Goal: Task Accomplishment & Management: Use online tool/utility

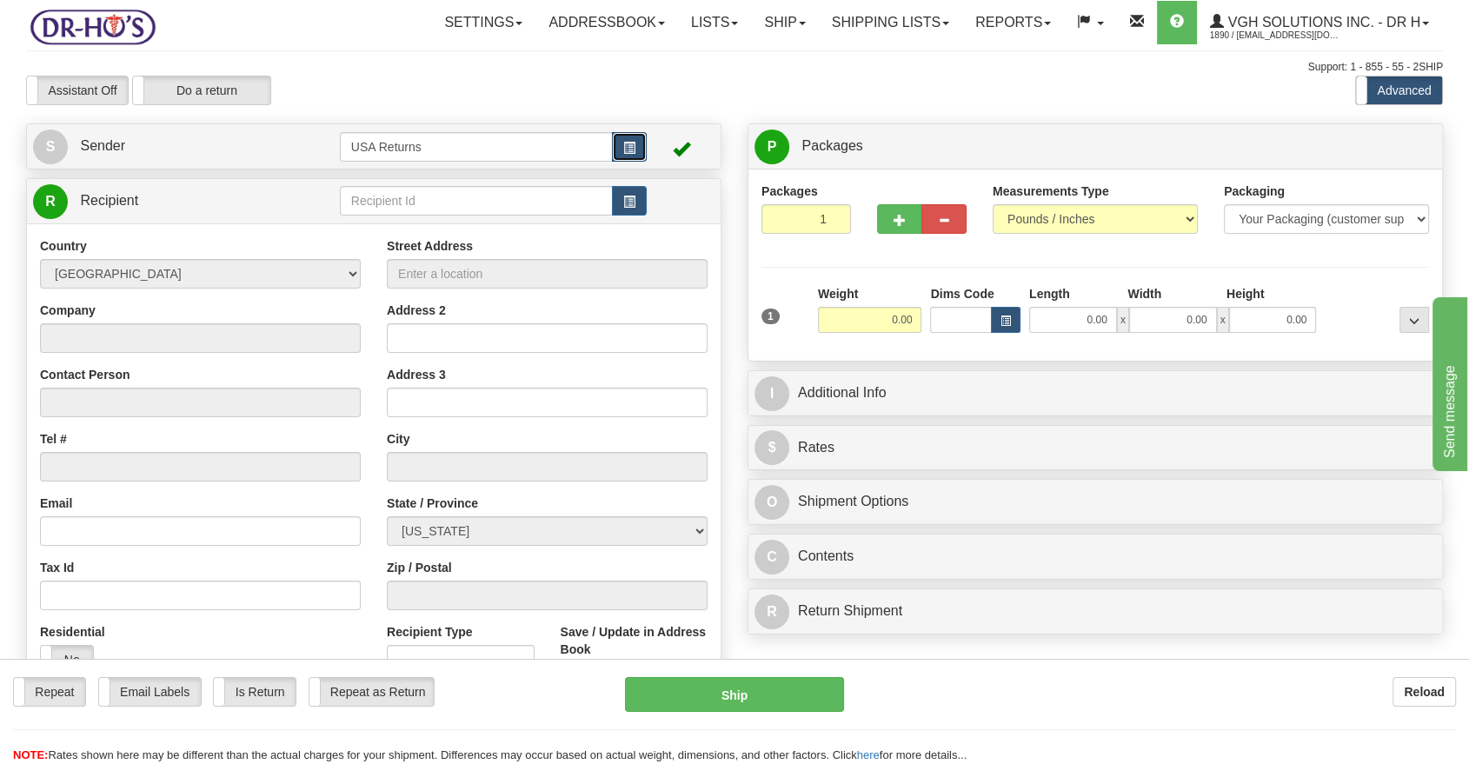
click at [633, 144] on span "button" at bounding box center [629, 148] width 12 height 11
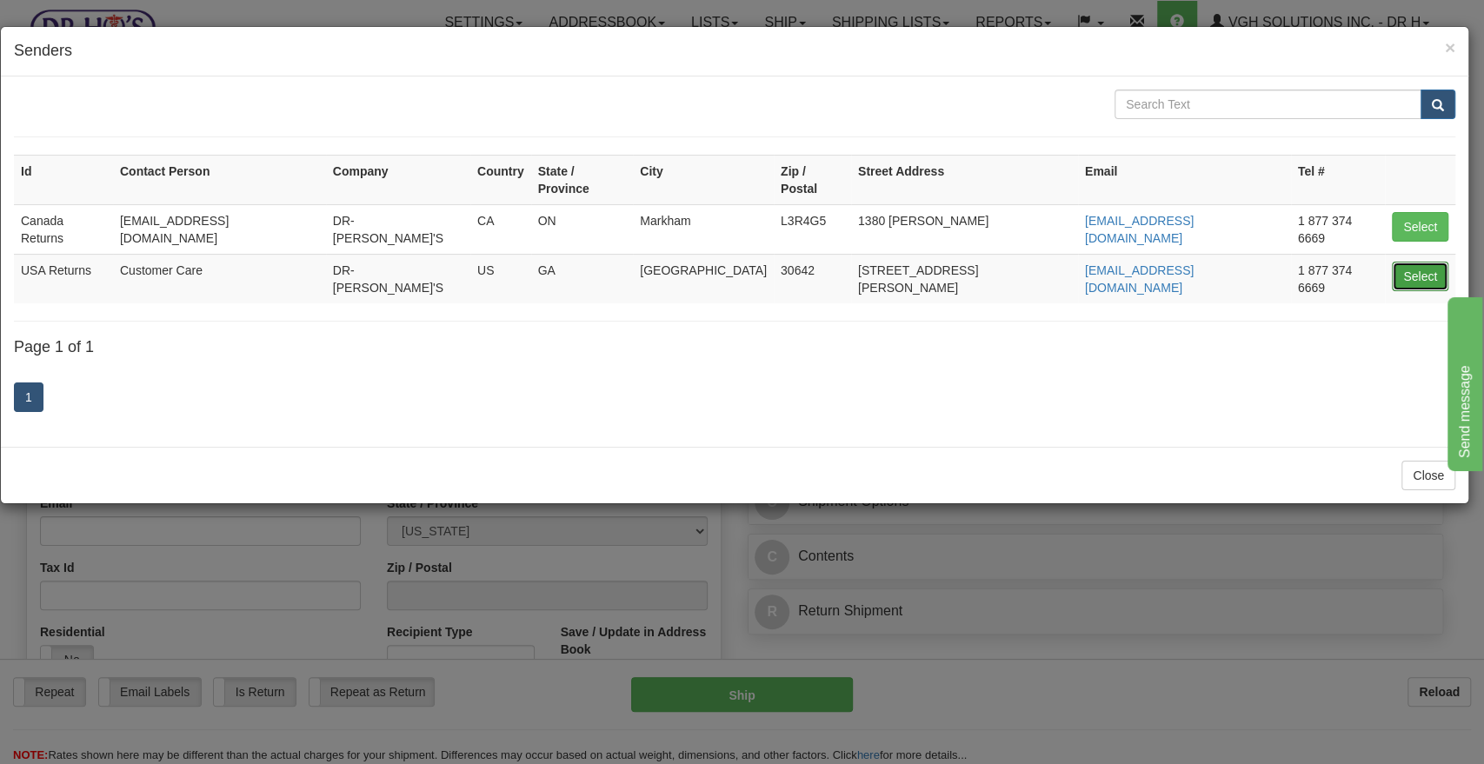
click at [1422, 262] on button "Select" at bounding box center [1420, 277] width 57 height 30
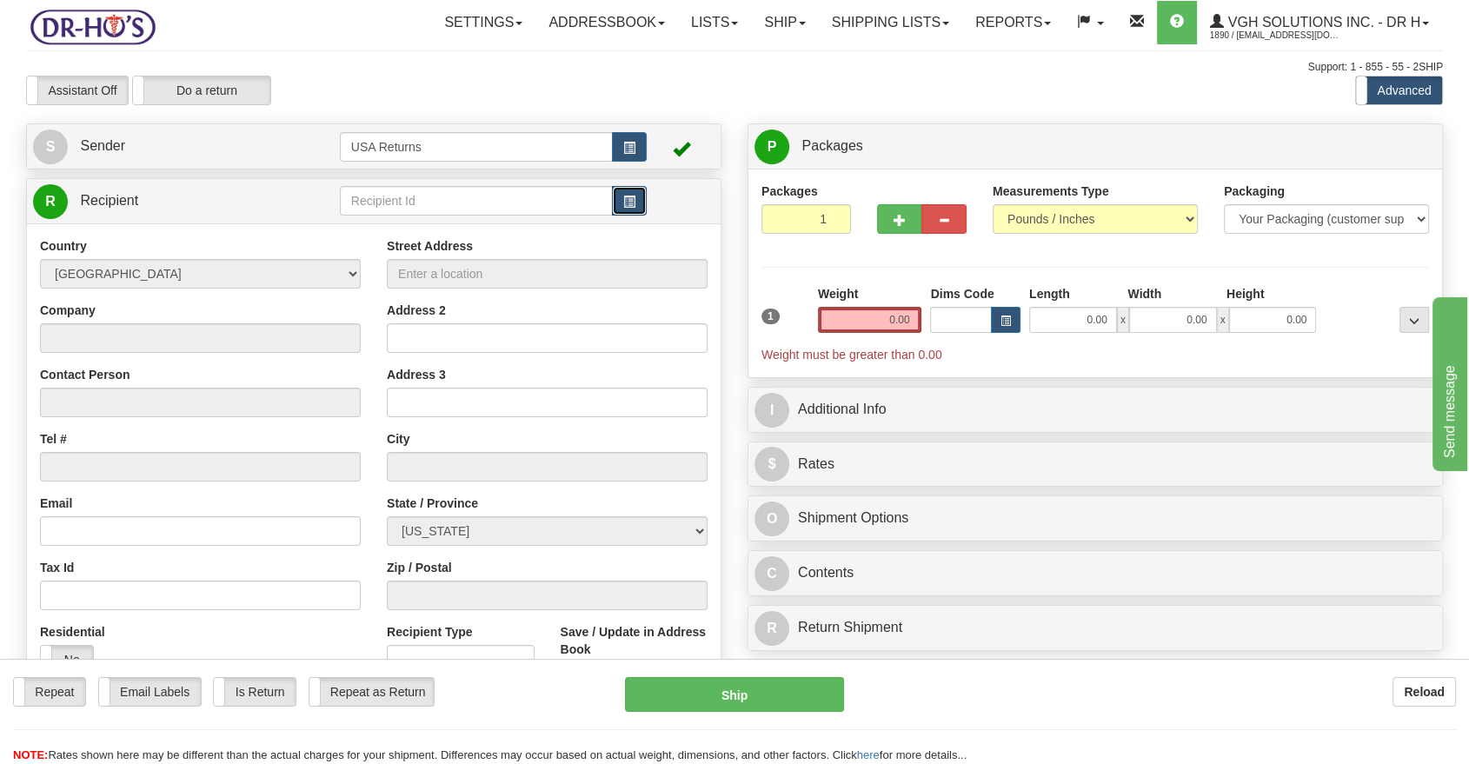
click at [641, 204] on button "button" at bounding box center [629, 201] width 35 height 30
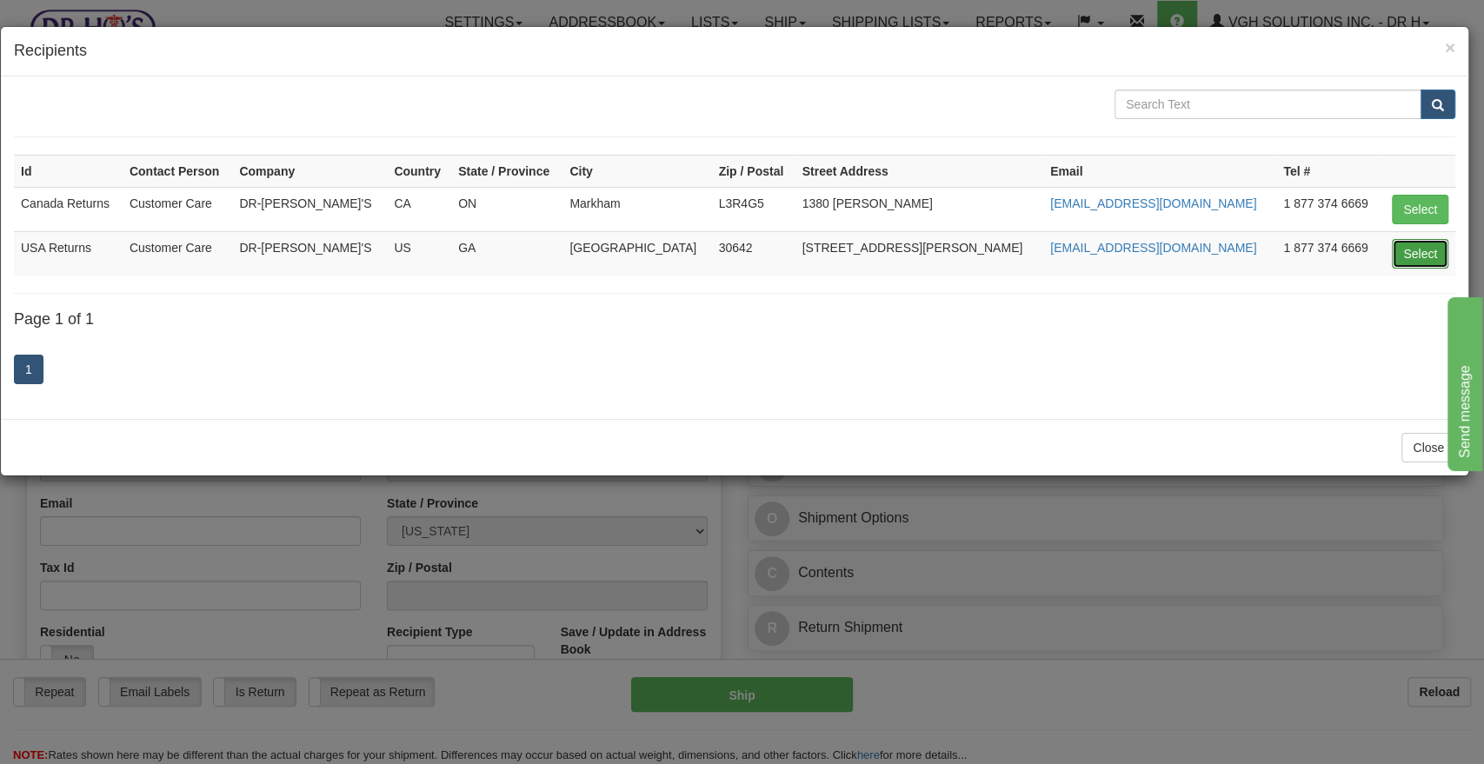
click at [1436, 258] on button "Select" at bounding box center [1420, 254] width 57 height 30
type input "USA Returns"
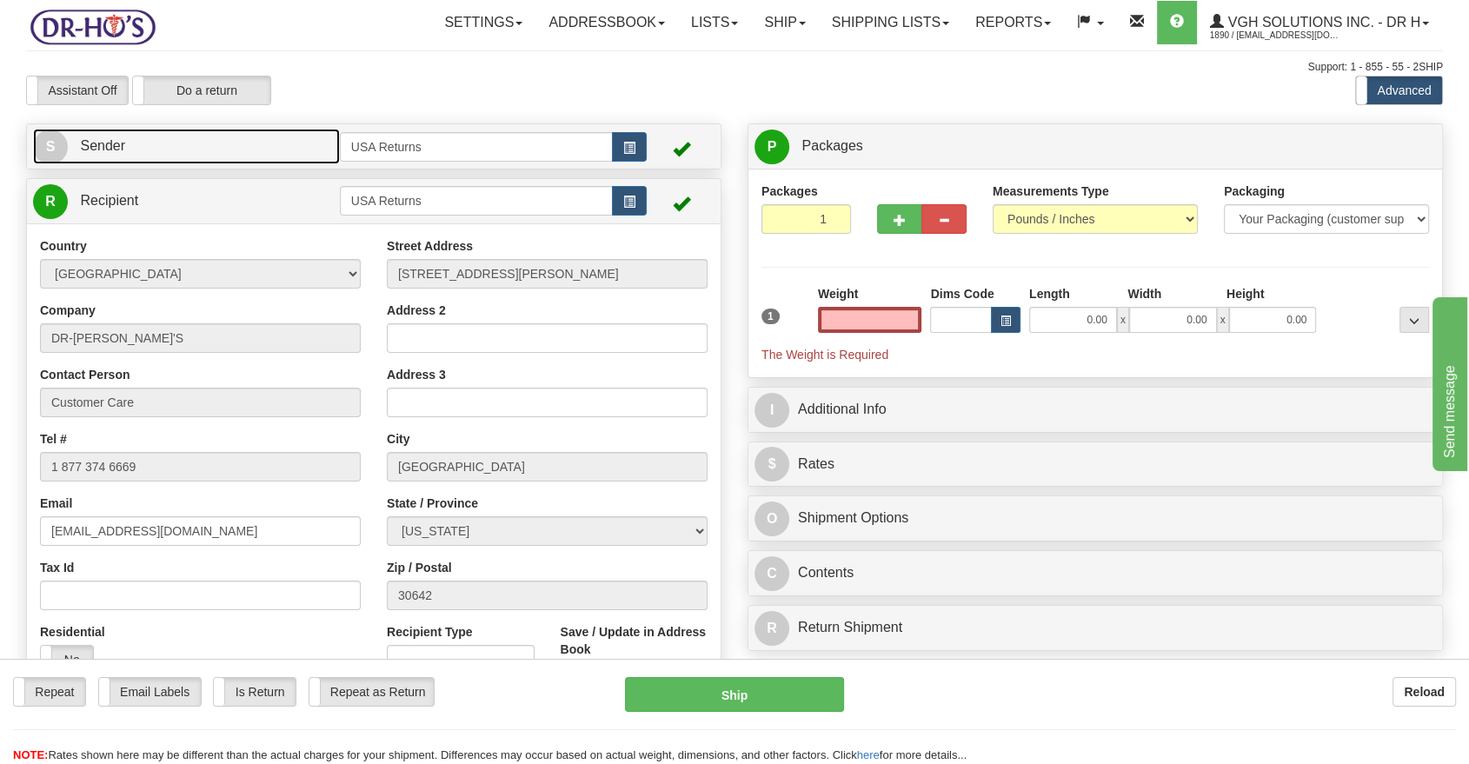
type input "0.00"
click at [66, 145] on span "S" at bounding box center [50, 147] width 35 height 35
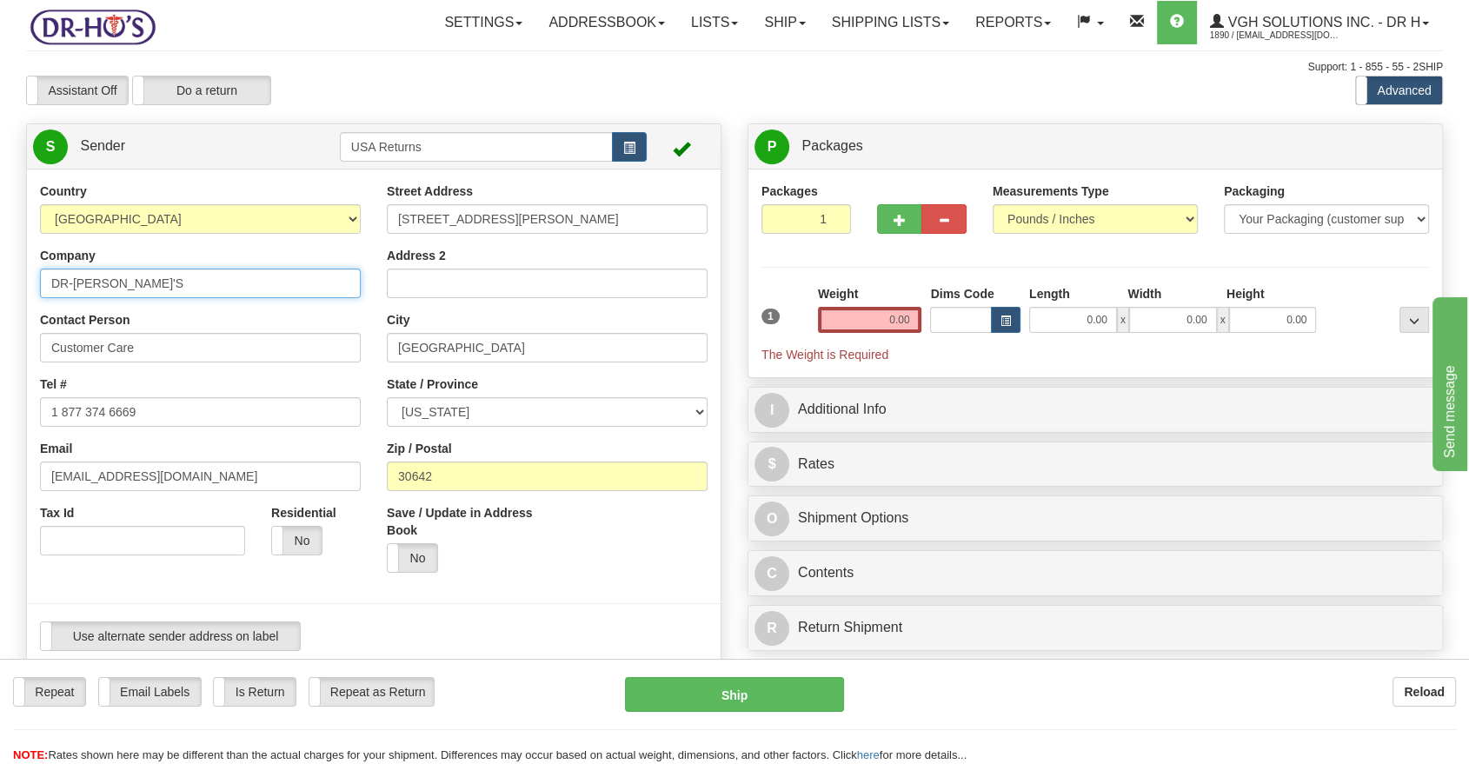
click at [77, 276] on input "DR-[PERSON_NAME]'S" at bounding box center [200, 284] width 321 height 30
paste input "[PERSON_NAME]"
type input "[PERSON_NAME]"
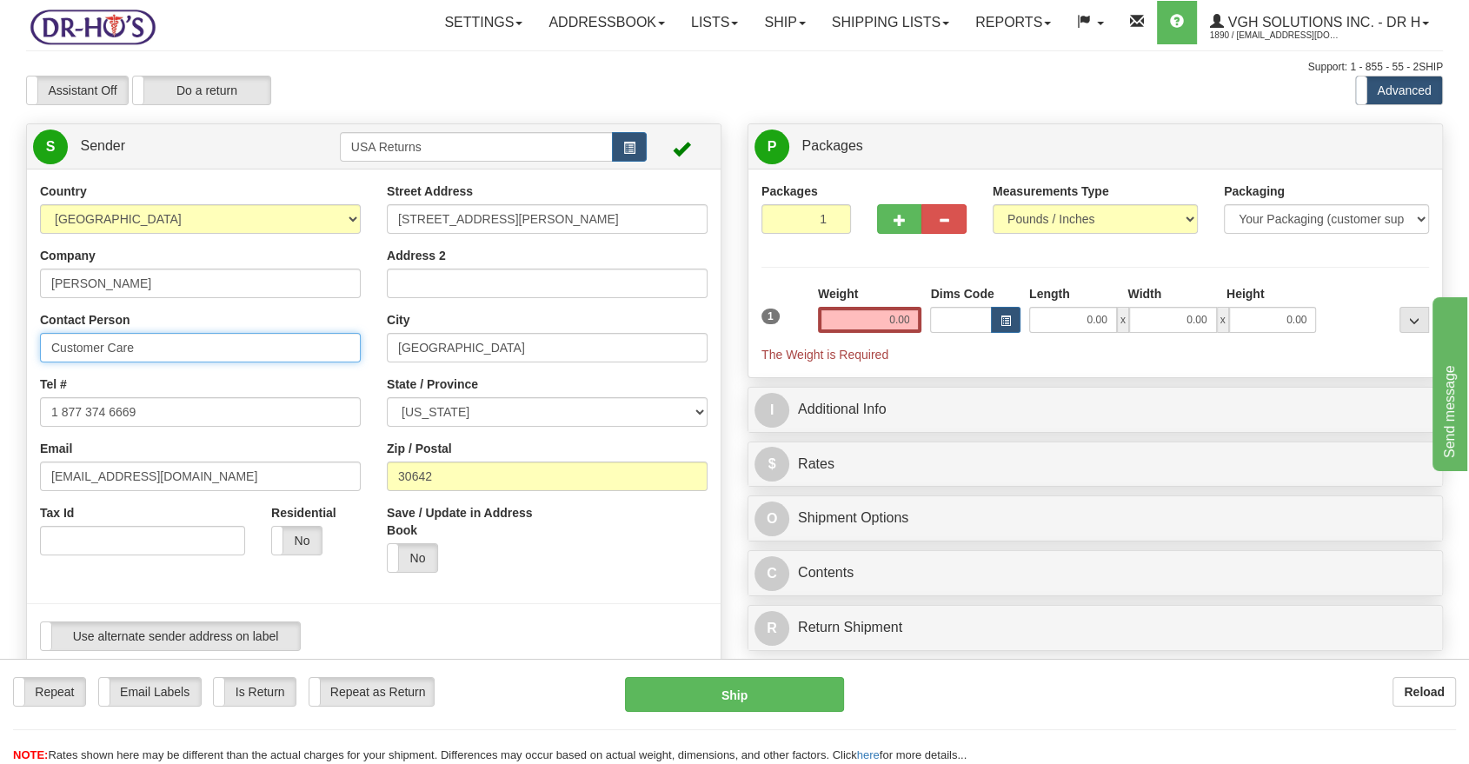
click at [96, 342] on input "Customer Care" at bounding box center [200, 348] width 321 height 30
paste input "[PERSON_NAME]"
type input "[PERSON_NAME]"
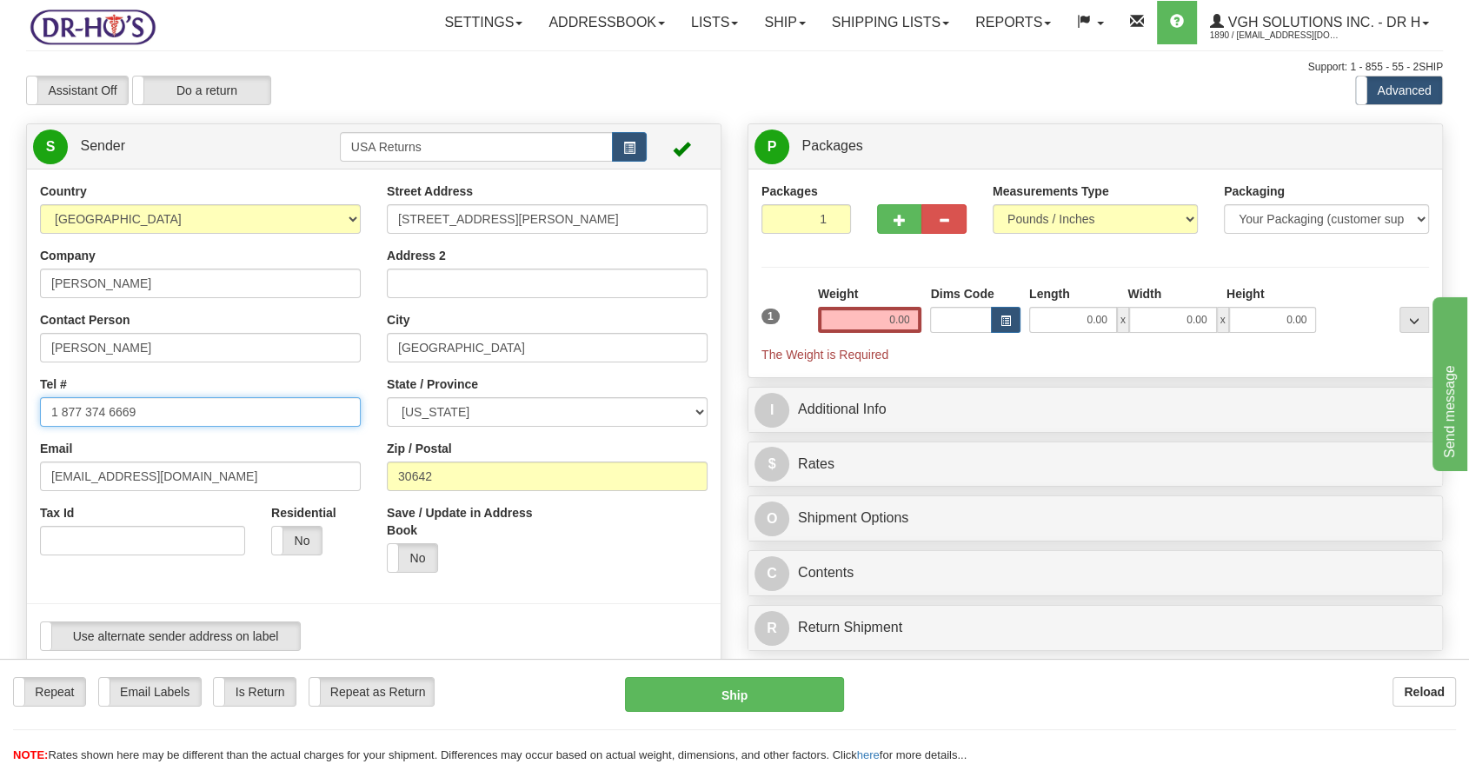
click at [82, 409] on input "1 877 374 6669" at bounding box center [200, 412] width 321 height 30
paste input "4192623426"
type input "4192623426"
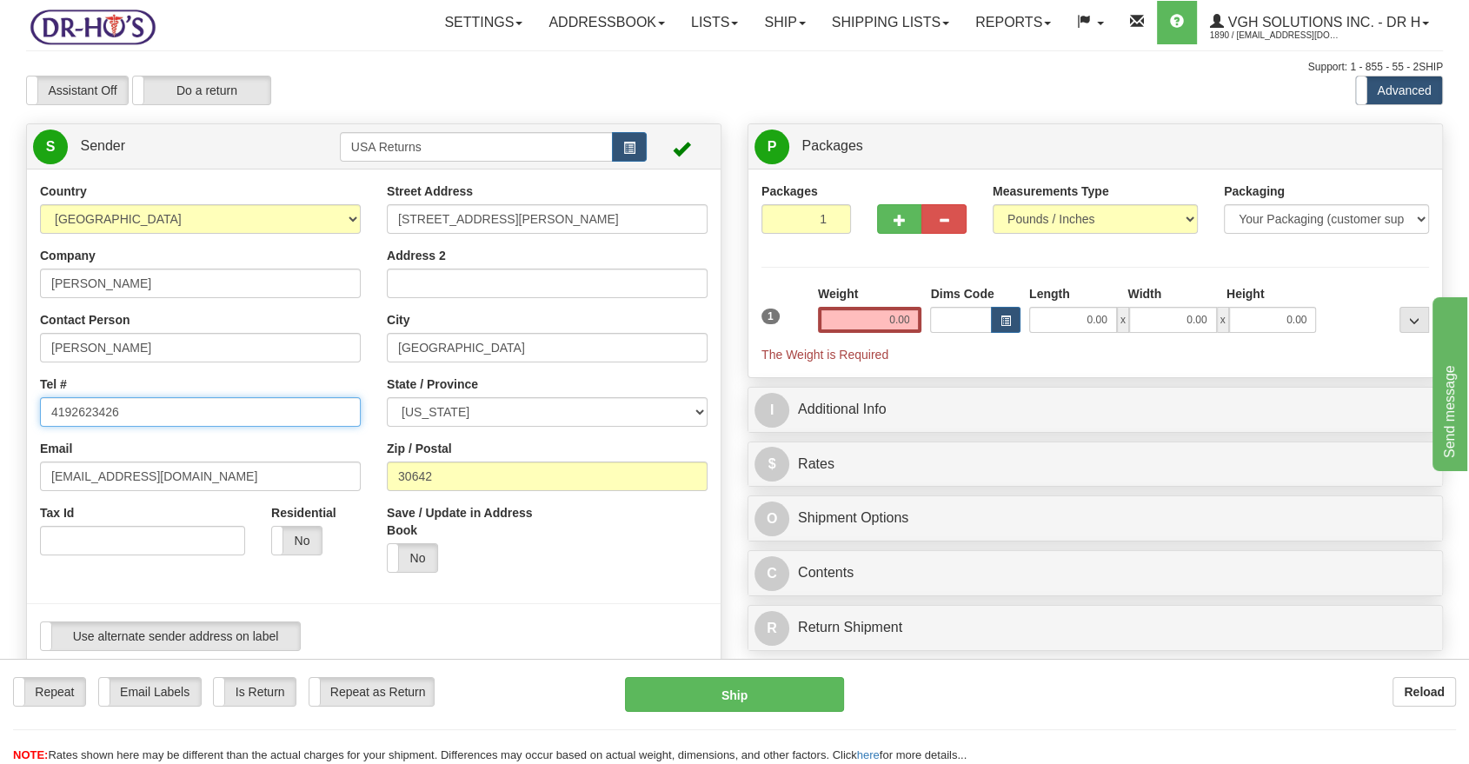
click at [109, 409] on input "4192623426" at bounding box center [200, 412] width 321 height 30
click at [116, 482] on input "[EMAIL_ADDRESS][DOMAIN_NAME]" at bounding box center [200, 477] width 321 height 30
paste input "[EMAIL_ADDRESS]"
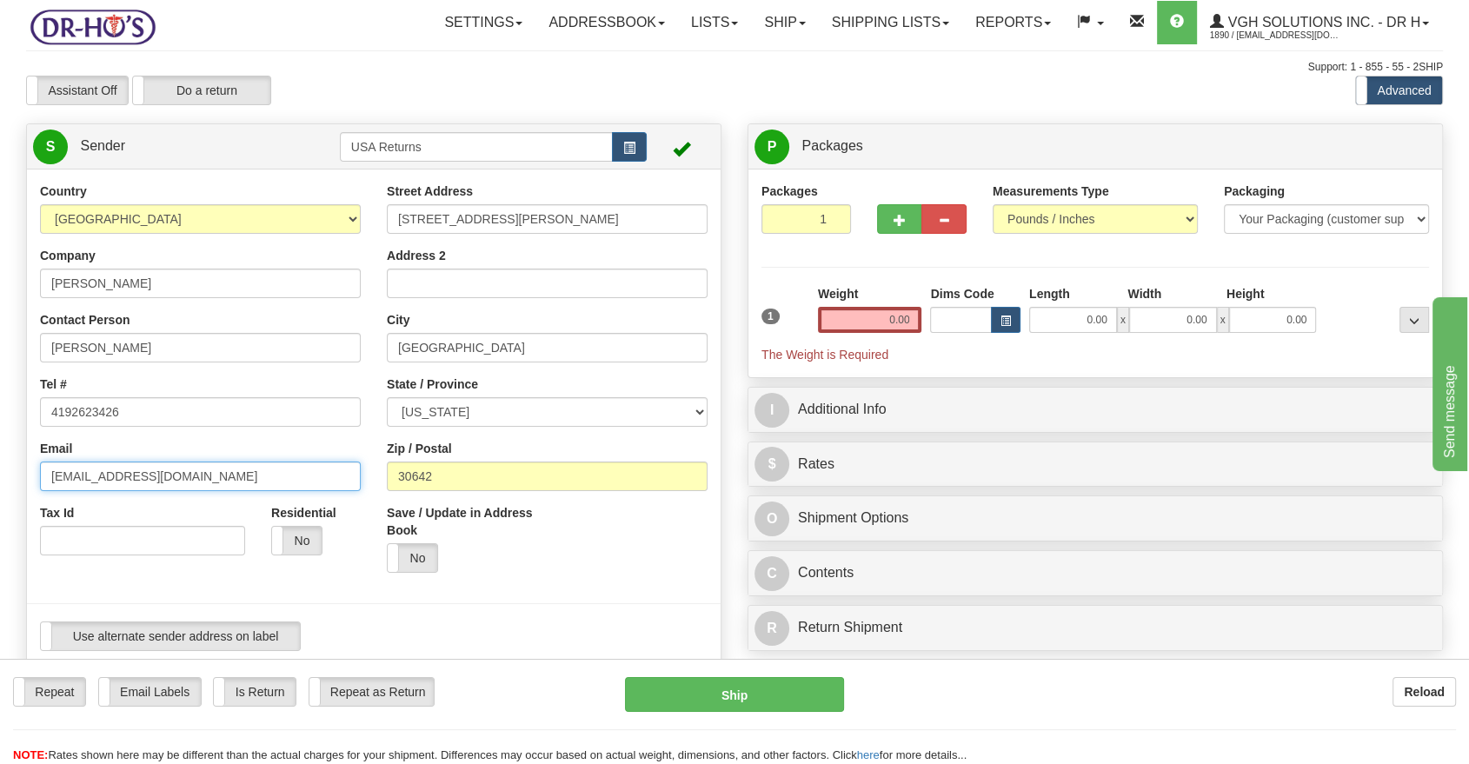
type input "[EMAIL_ADDRESS][DOMAIN_NAME]"
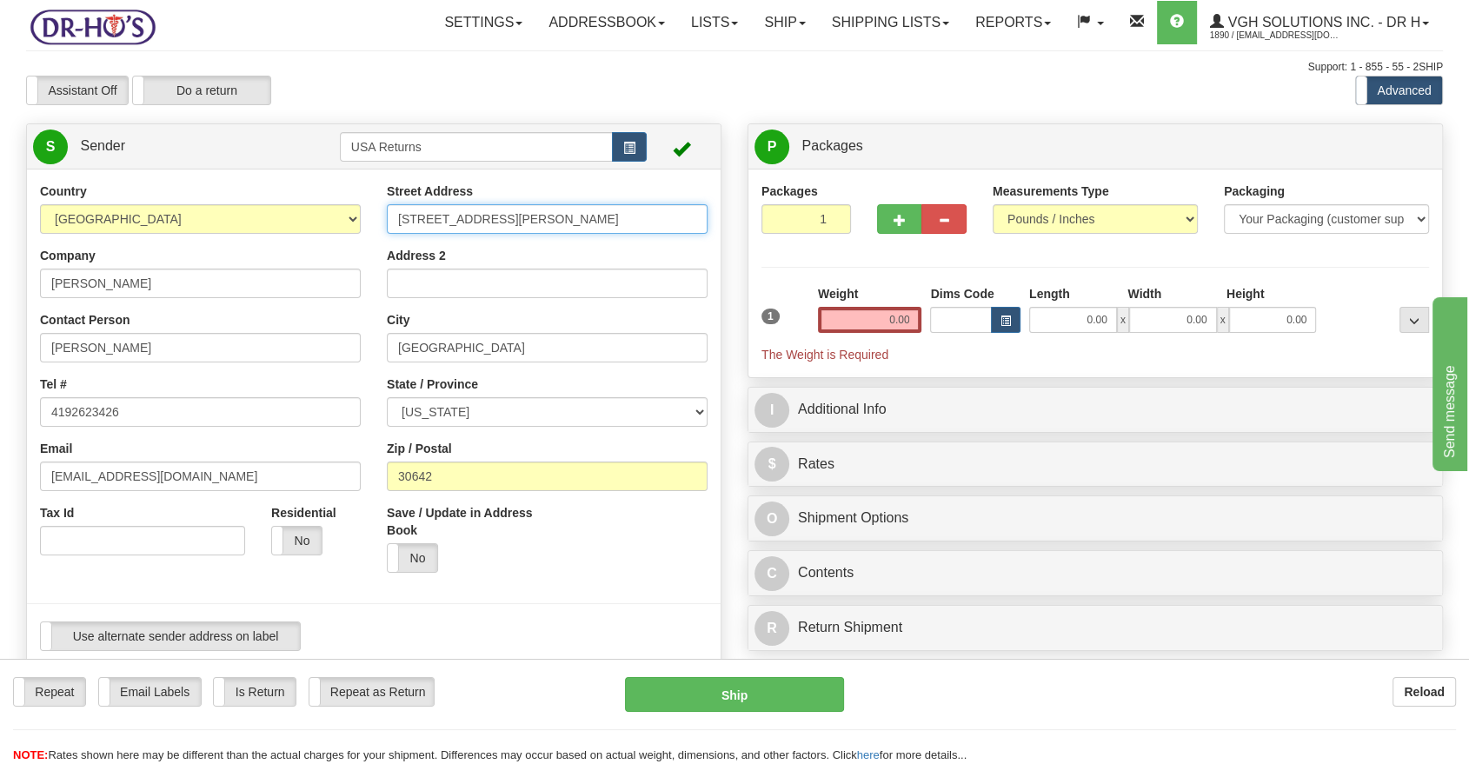
click at [476, 229] on input "[STREET_ADDRESS][PERSON_NAME]" at bounding box center [547, 219] width 321 height 30
paste input "[STREET_ADDRESS]"
type input "[STREET_ADDRESS]"
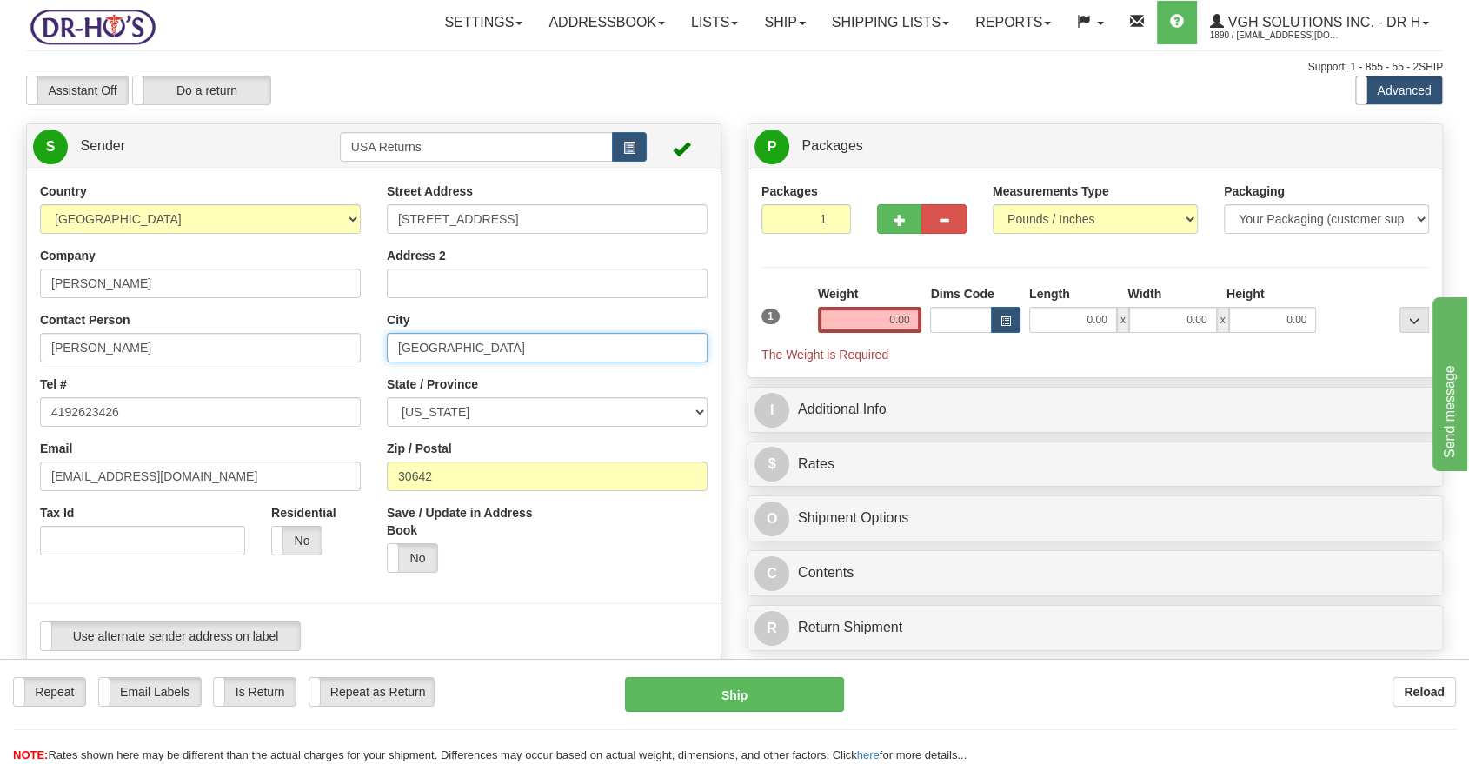
click at [439, 346] on input "[GEOGRAPHIC_DATA]" at bounding box center [547, 348] width 321 height 30
paste input "[GEOGRAPHIC_DATA]"
type input "[GEOGRAPHIC_DATA]"
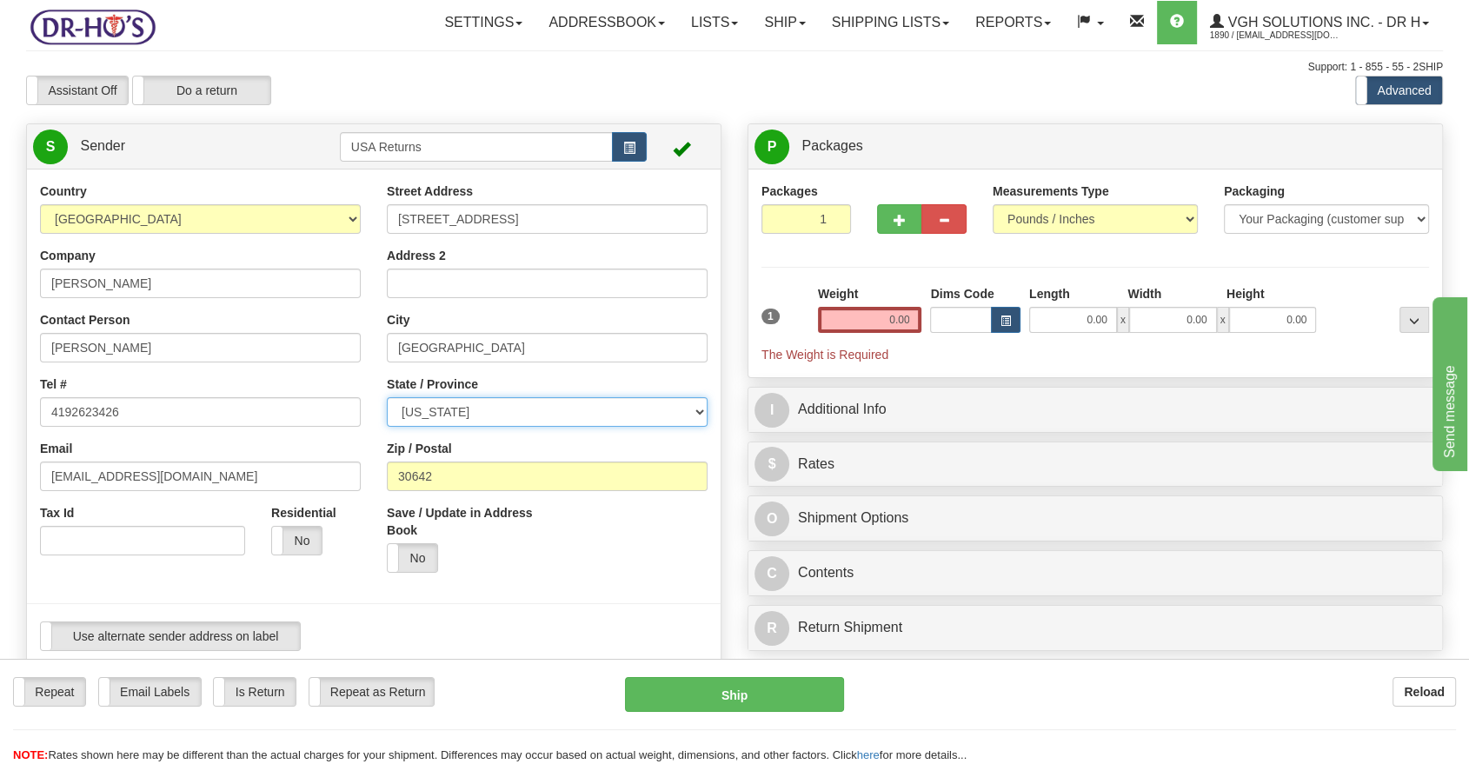
click at [430, 421] on select "[US_STATE] [US_STATE] [US_STATE] [US_STATE] Armed Forces America Armed Forces E…" at bounding box center [547, 412] width 321 height 30
click at [431, 416] on select "[US_STATE] [US_STATE] [US_STATE] [US_STATE] Armed Forces America Armed Forces E…" at bounding box center [547, 412] width 321 height 30
select select "MI"
click at [452, 409] on select "[US_STATE] [US_STATE] [US_STATE] [US_STATE] Armed Forces America Armed Forces E…" at bounding box center [547, 412] width 321 height 30
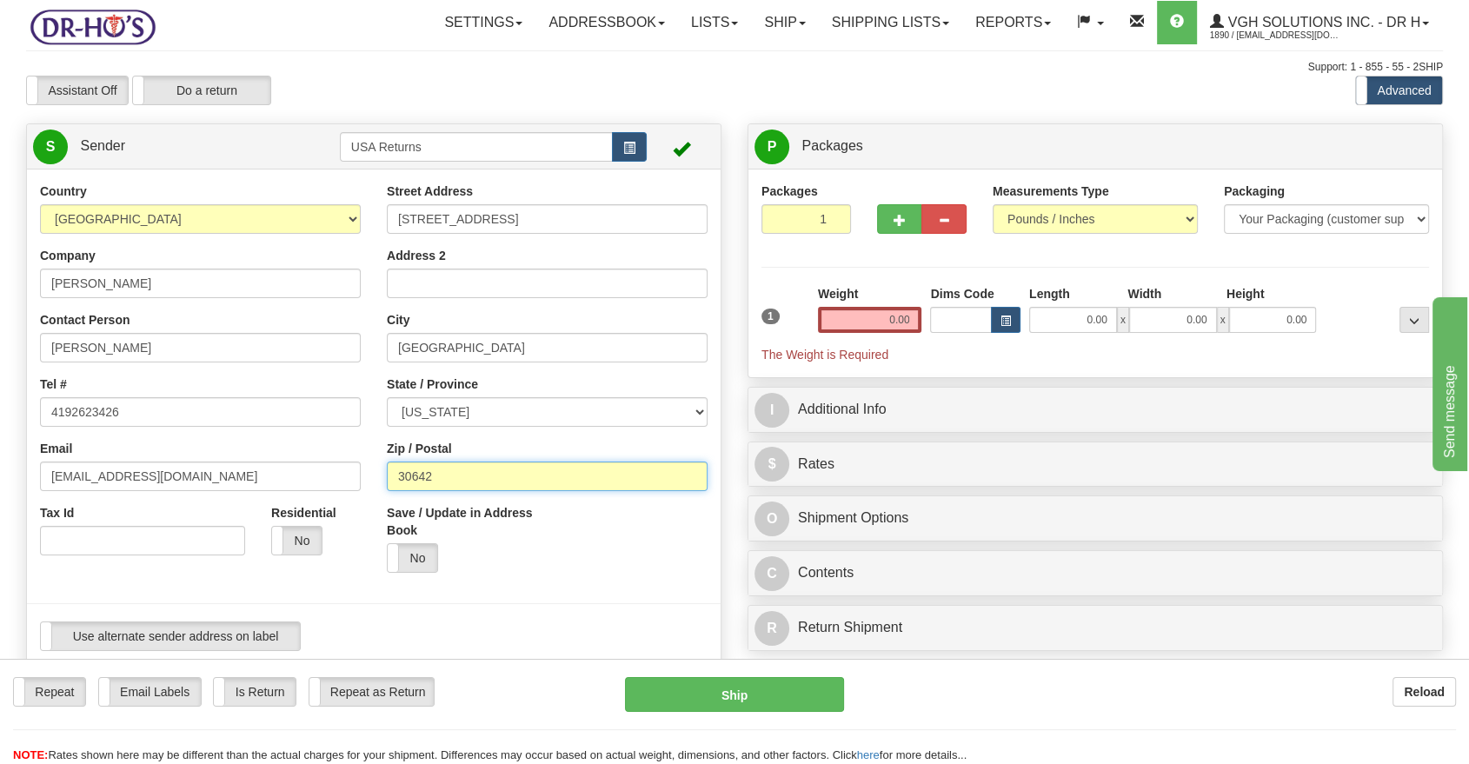
click at [523, 469] on input "30642" at bounding box center [547, 477] width 321 height 30
paste input "48144"
type input "48144"
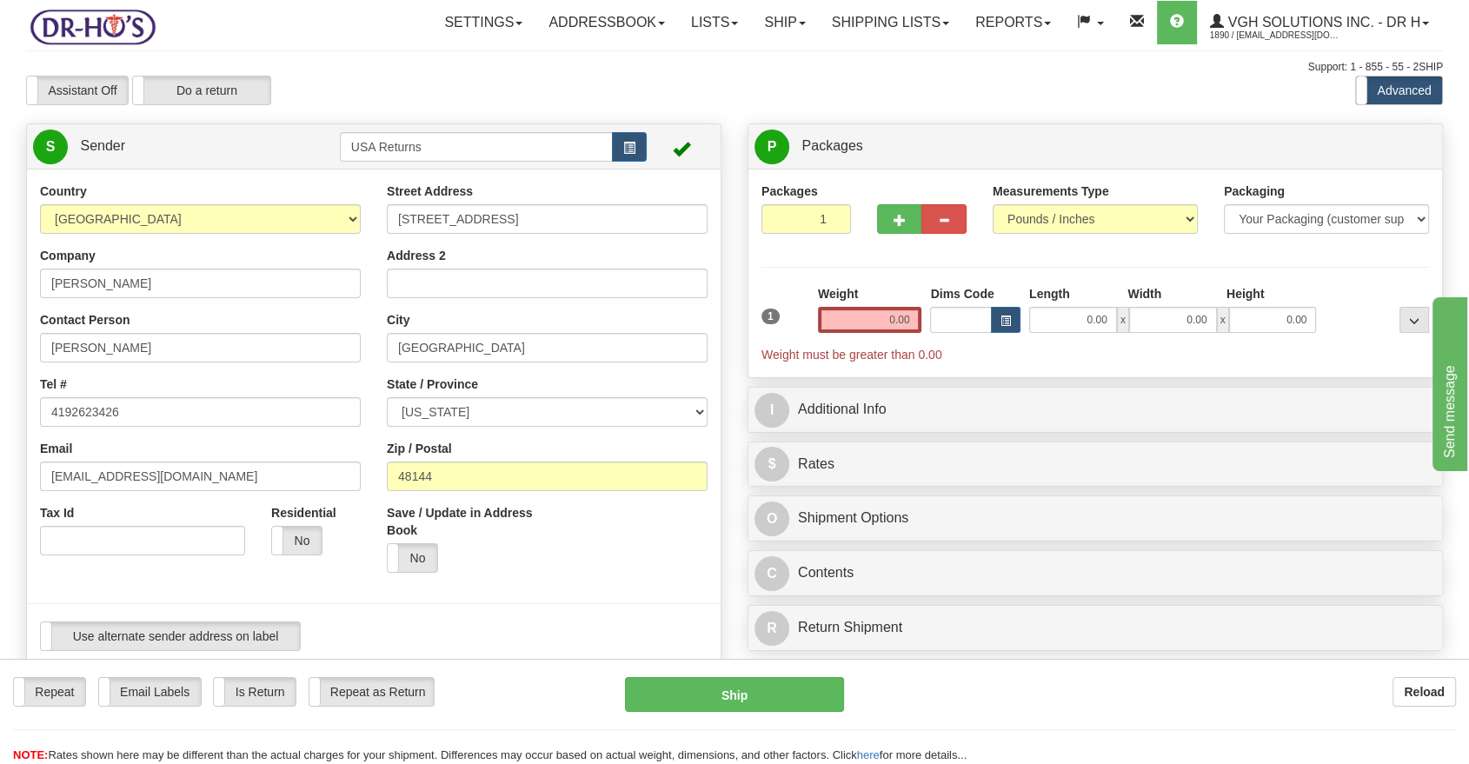
click at [1042, 710] on div "Repeat Repeat Email Labels Email Labels Edit Is Return Is Return Repeat as Retu…" at bounding box center [734, 694] width 1469 height 35
click at [907, 313] on input "0.00" at bounding box center [870, 320] width 104 height 26
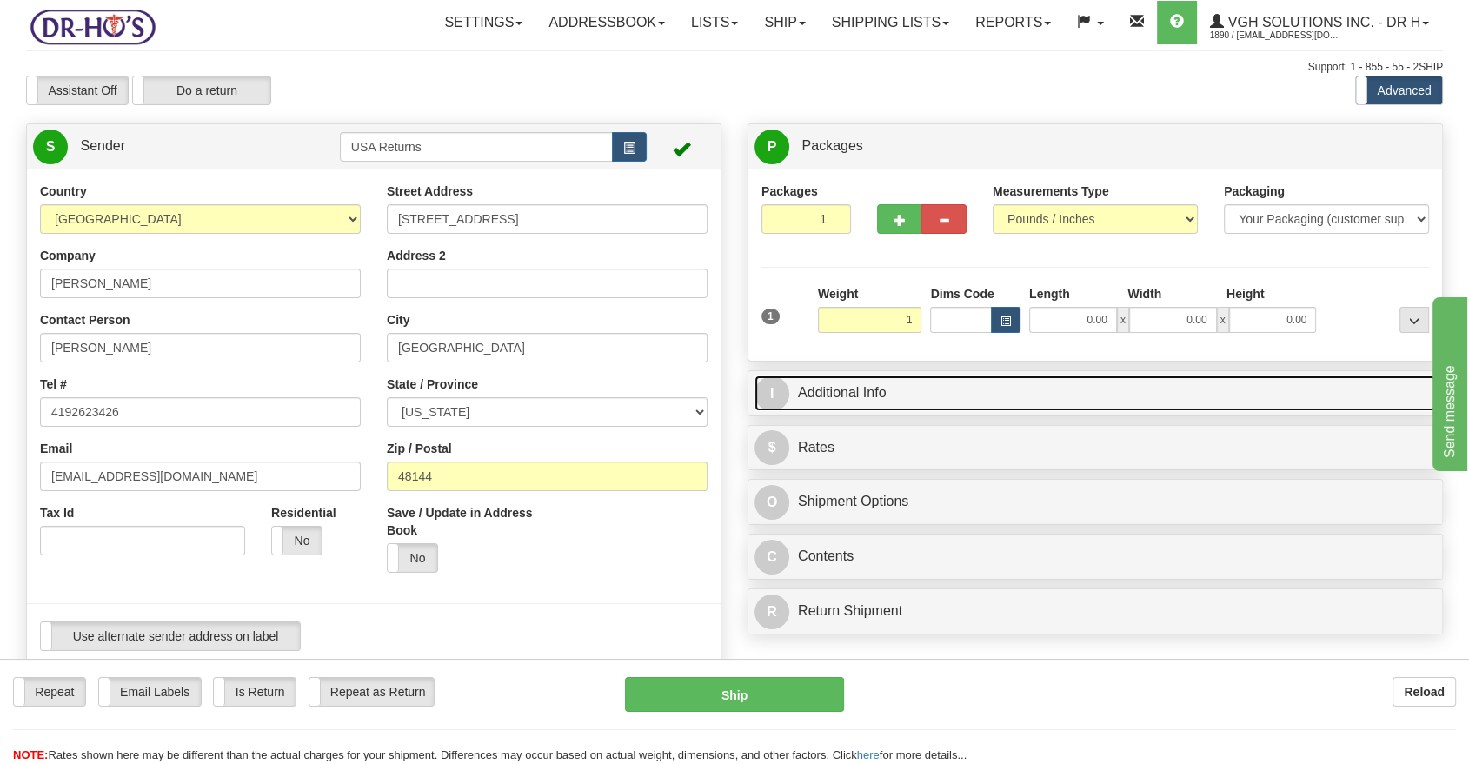
type input "1.00"
click at [901, 403] on link "I Additional Info" at bounding box center [1095, 394] width 681 height 36
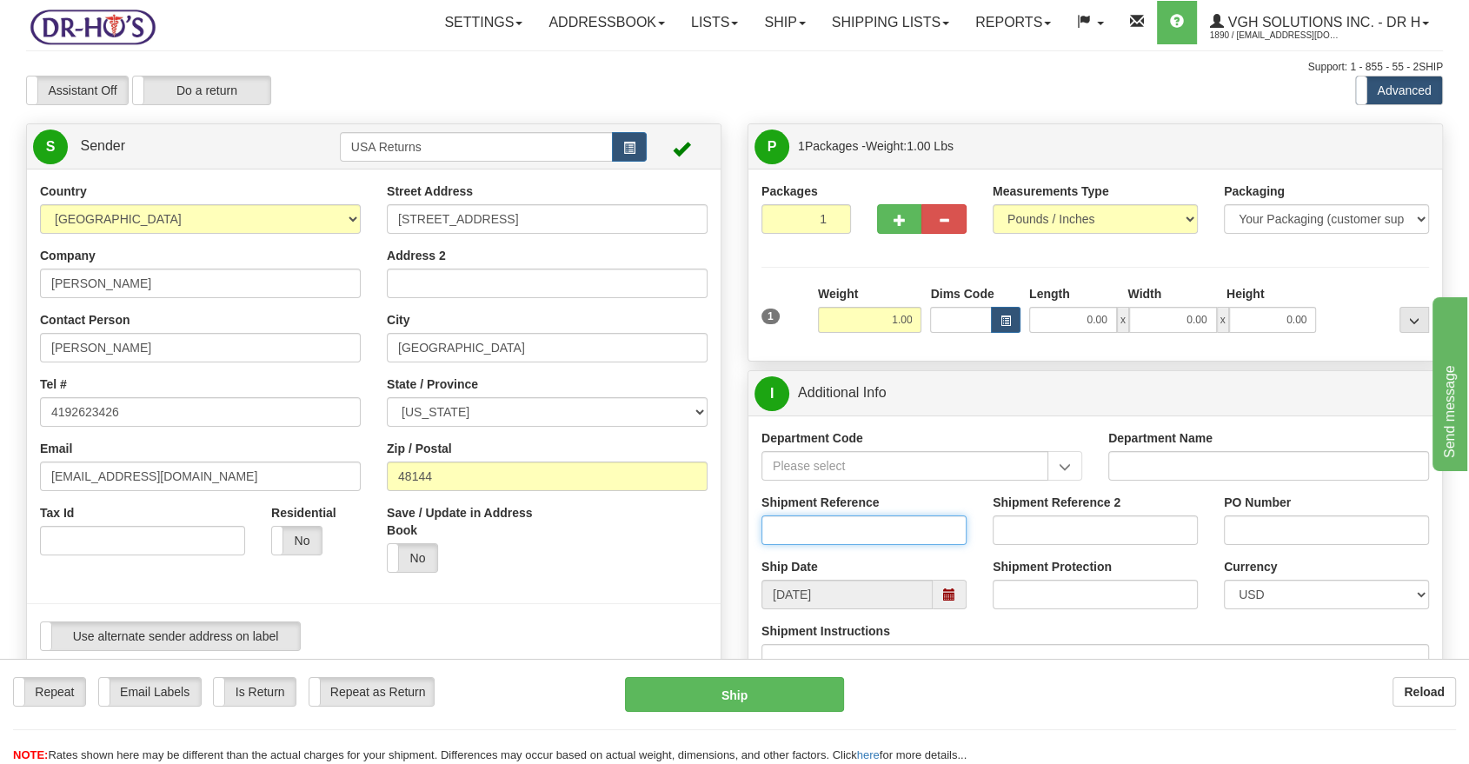
click at [793, 532] on input "Shipment Reference" at bounding box center [863, 530] width 205 height 30
paste input "1196112"
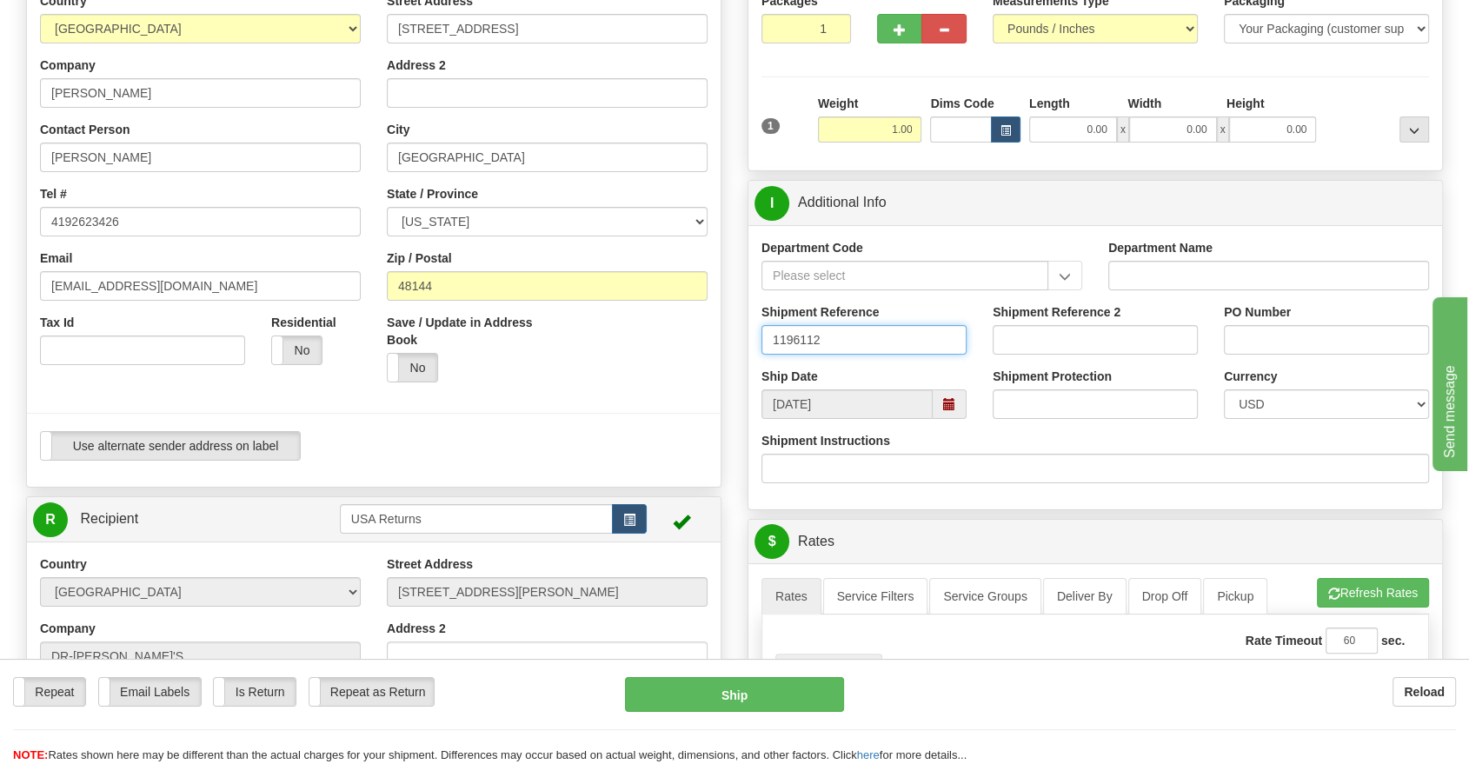
scroll to position [193, 0]
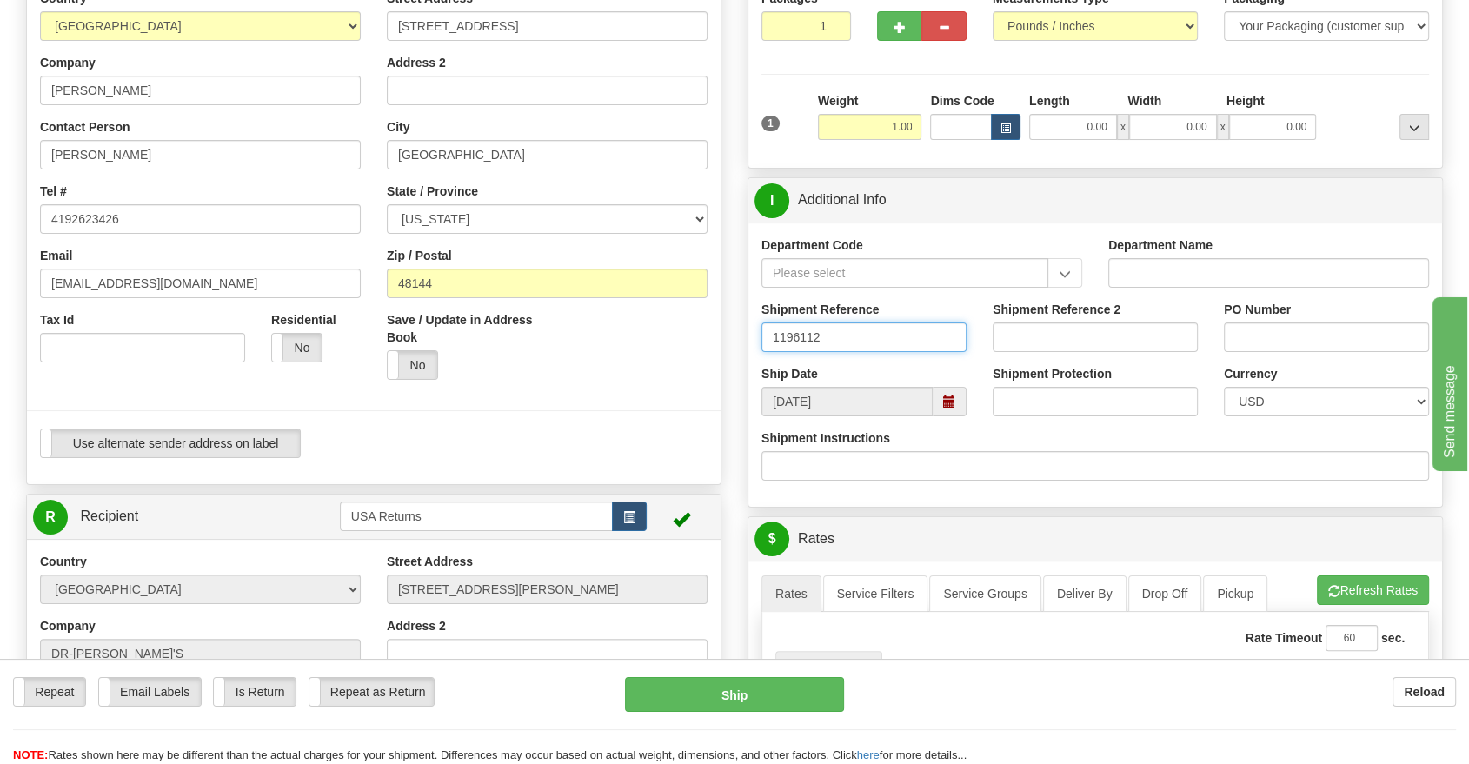
click at [951, 400] on span at bounding box center [949, 402] width 12 height 12
type input "1196112"
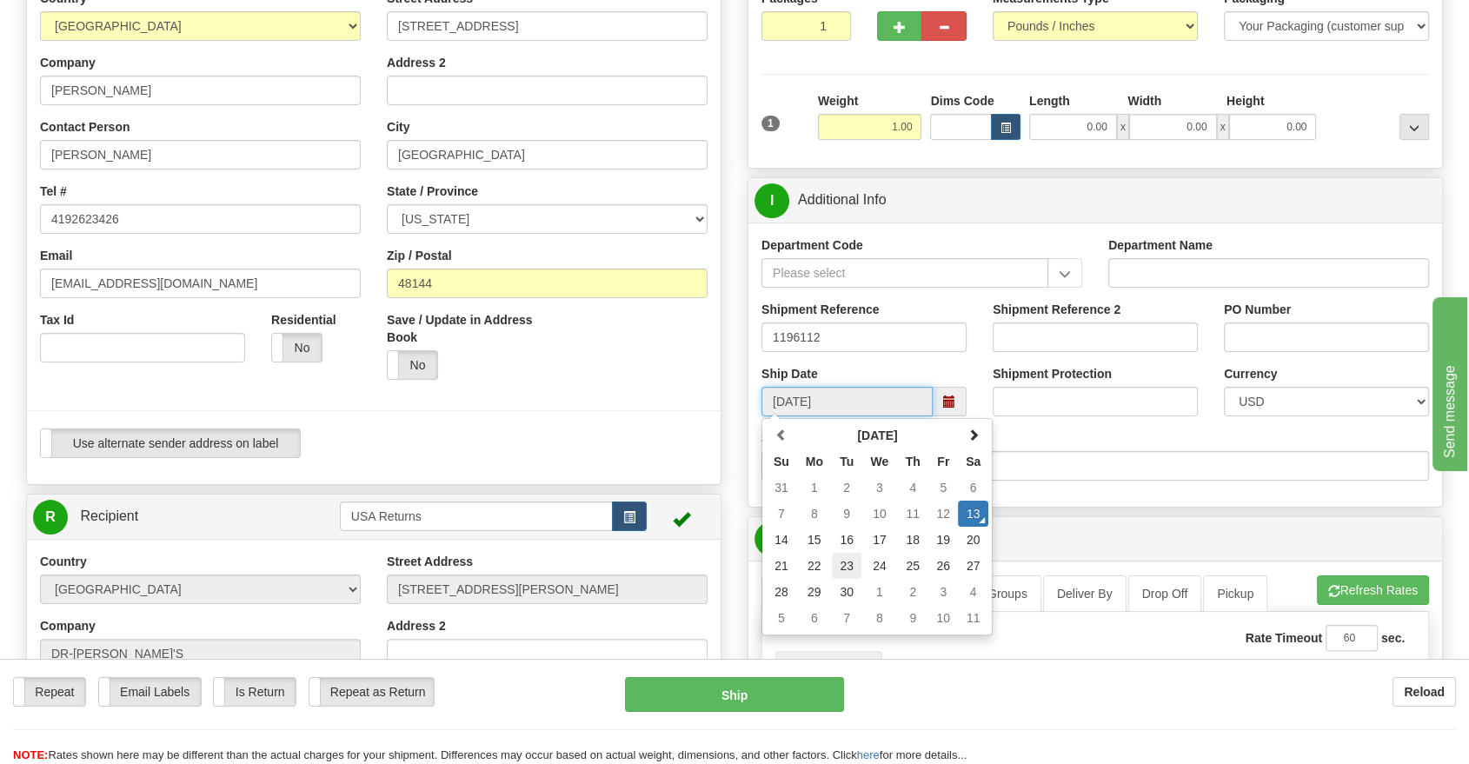
click at [846, 562] on td "23" at bounding box center [847, 566] width 30 height 26
type input "[DATE]"
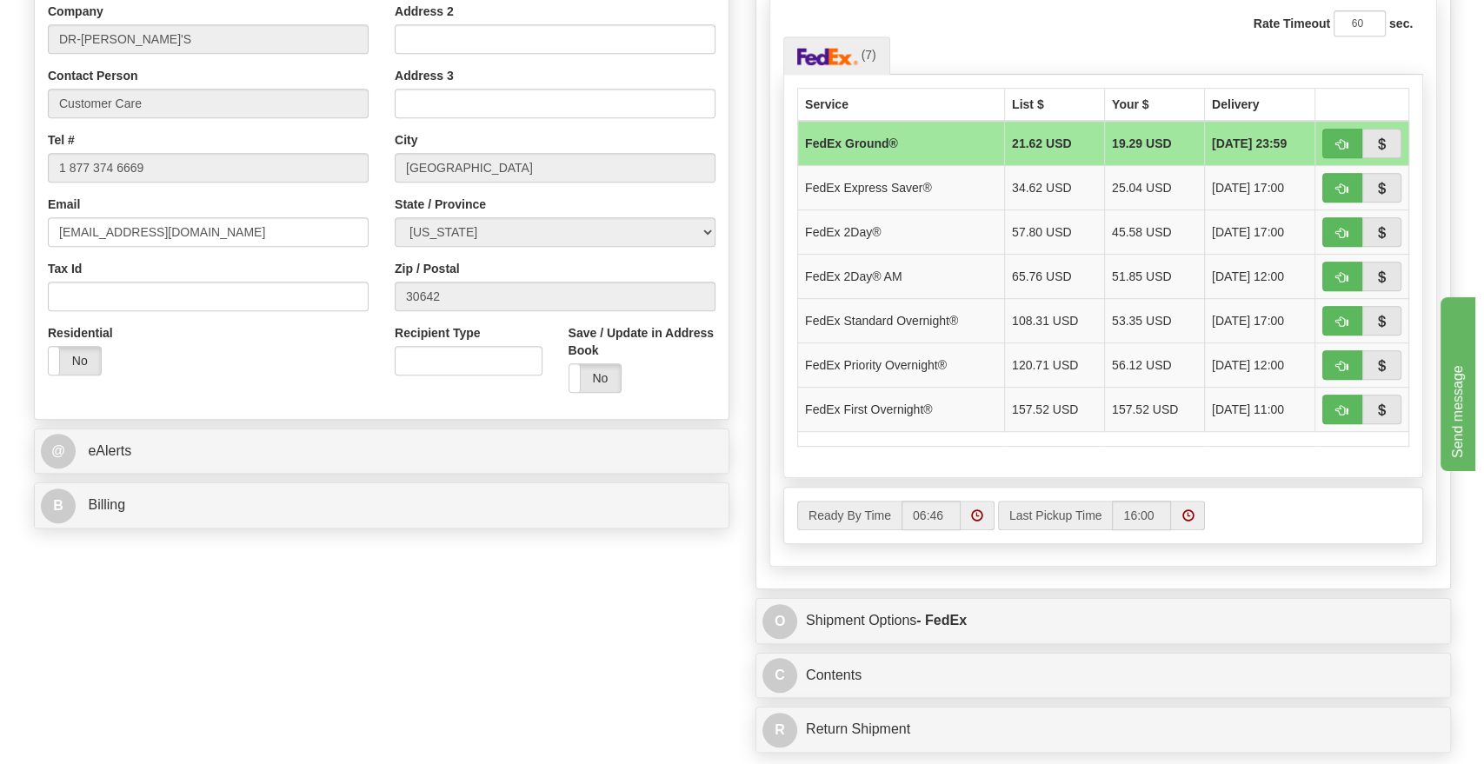
scroll to position [966, 0]
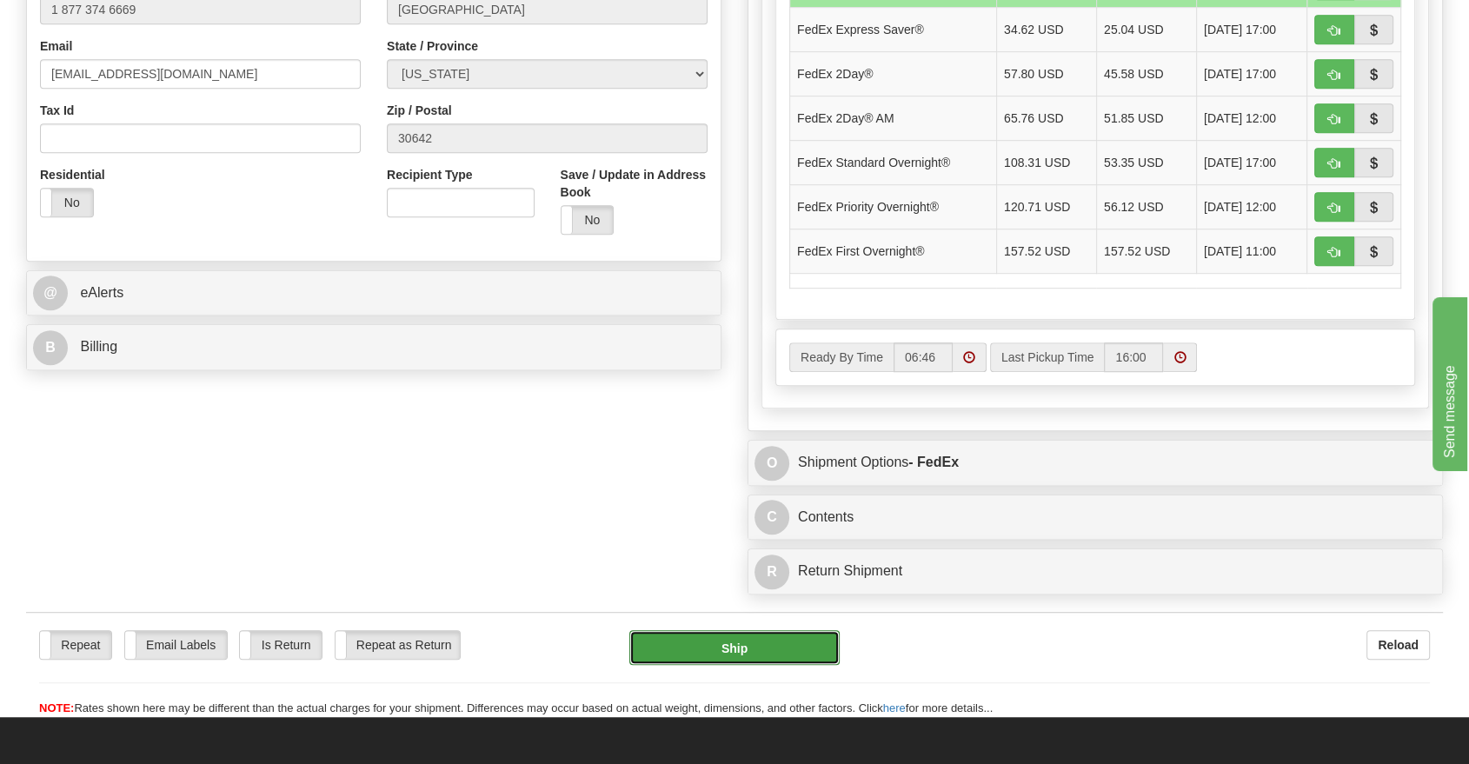
click at [777, 645] on button "Ship" at bounding box center [734, 647] width 210 height 35
type input "92"
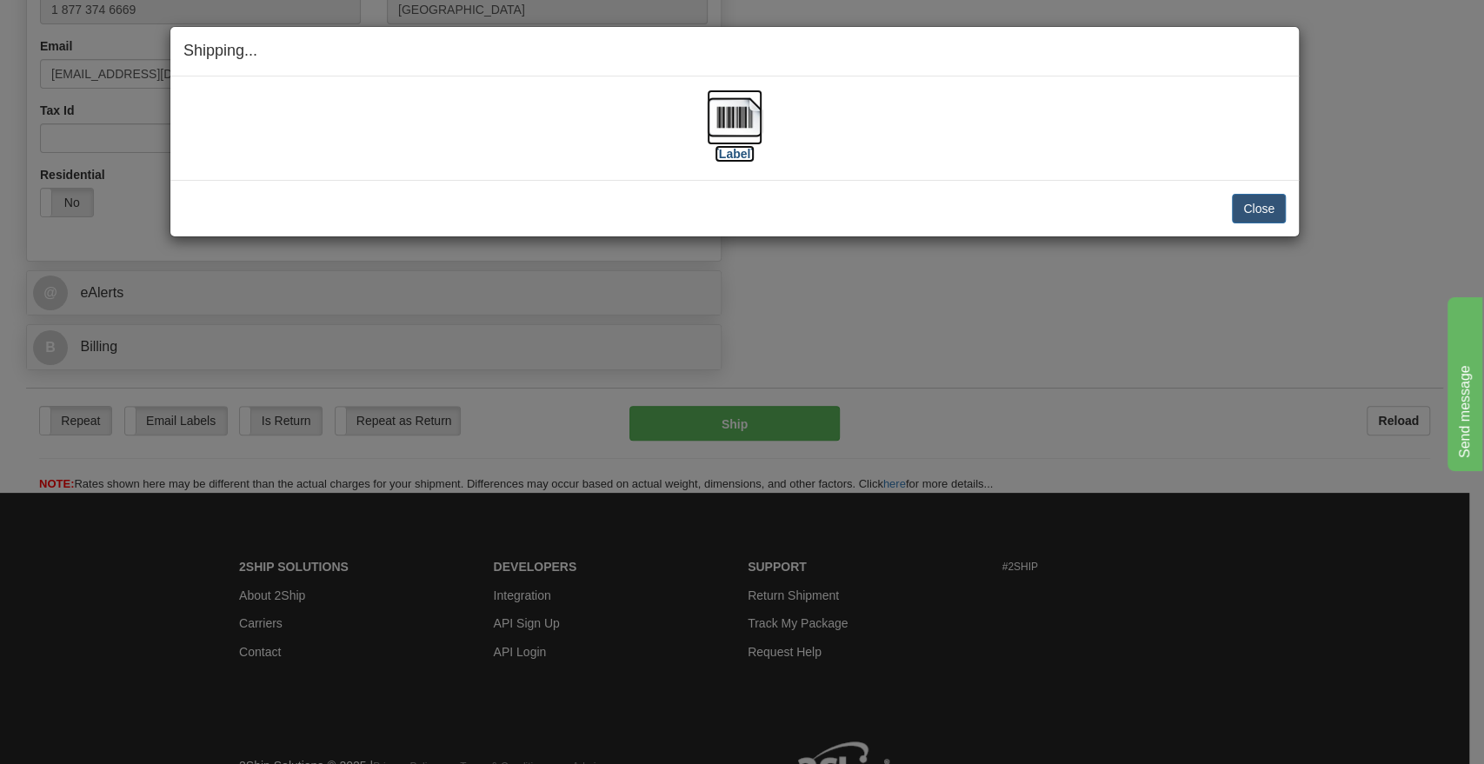
click at [746, 151] on label "[Label]" at bounding box center [735, 153] width 40 height 17
